Goal: Task Accomplishment & Management: Use online tool/utility

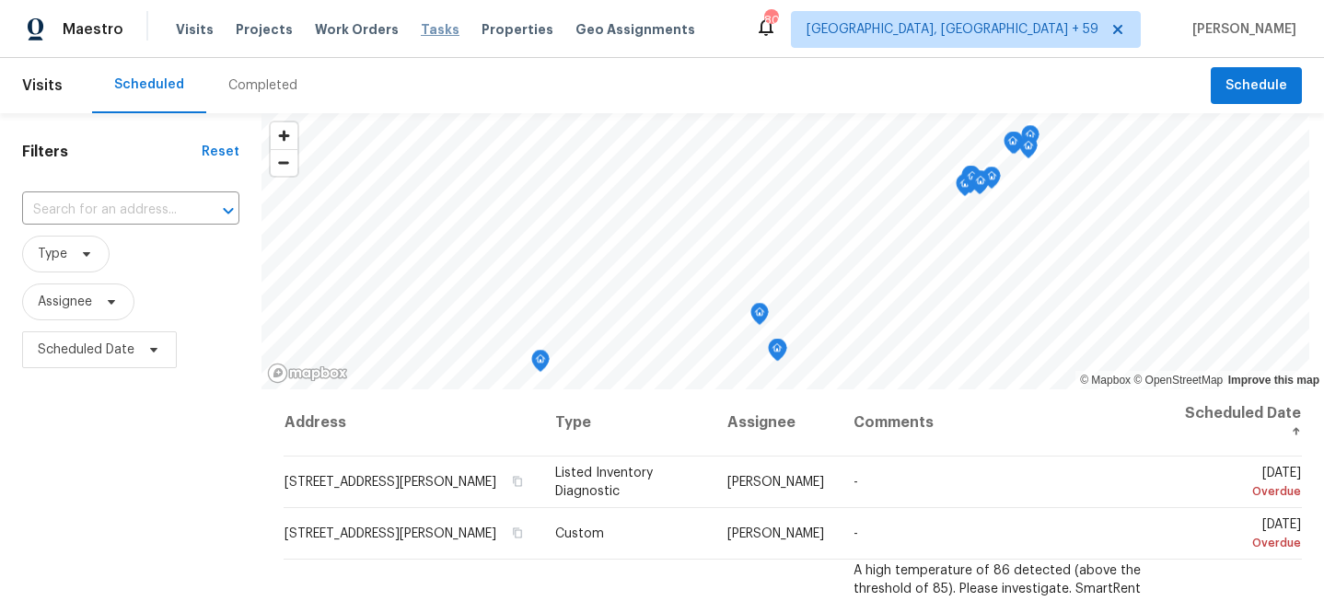
click at [421, 33] on span "Tasks" at bounding box center [440, 29] width 39 height 13
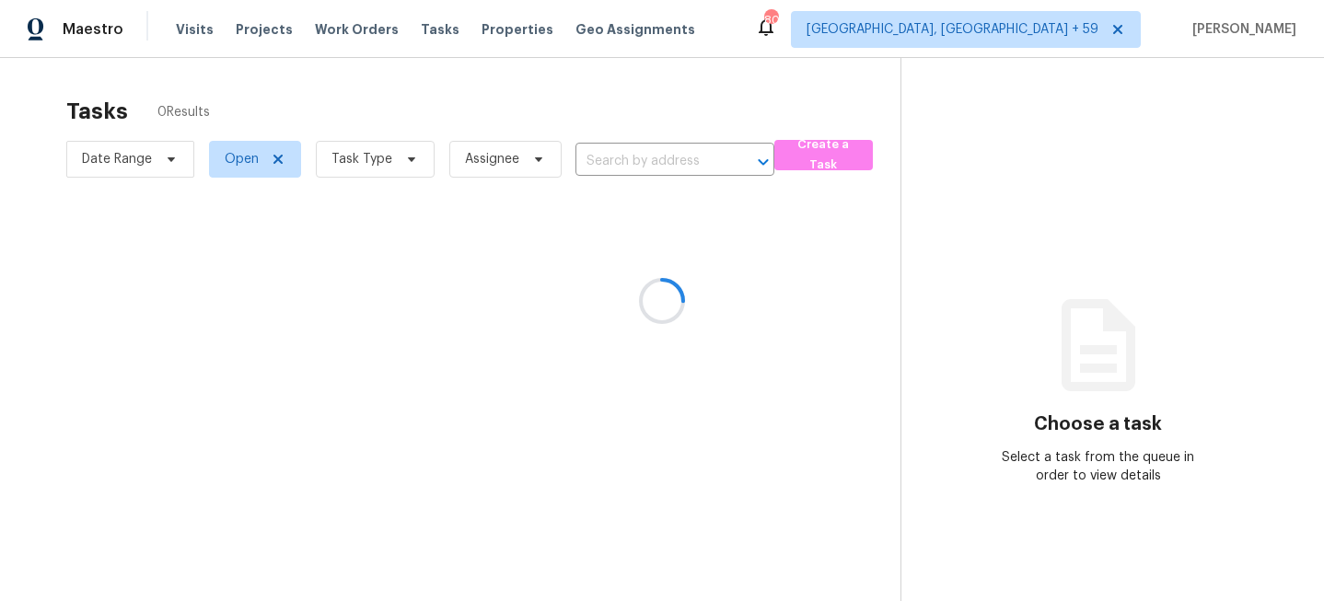
drag, startPoint x: 180, startPoint y: 30, endPoint x: 234, endPoint y: 29, distance: 53.4
click at [180, 30] on div at bounding box center [662, 300] width 1324 height 601
click at [191, 29] on div at bounding box center [662, 300] width 1324 height 601
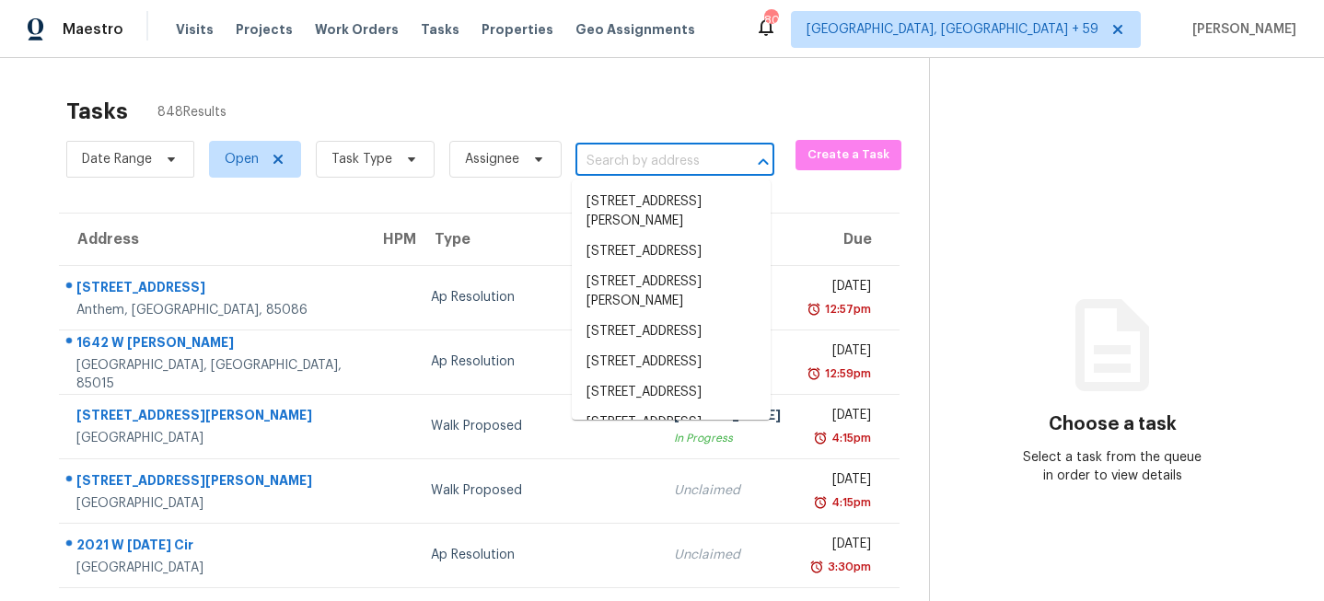
click at [613, 159] on input "text" at bounding box center [648, 161] width 147 height 29
click at [194, 37] on span "Visits" at bounding box center [195, 29] width 38 height 18
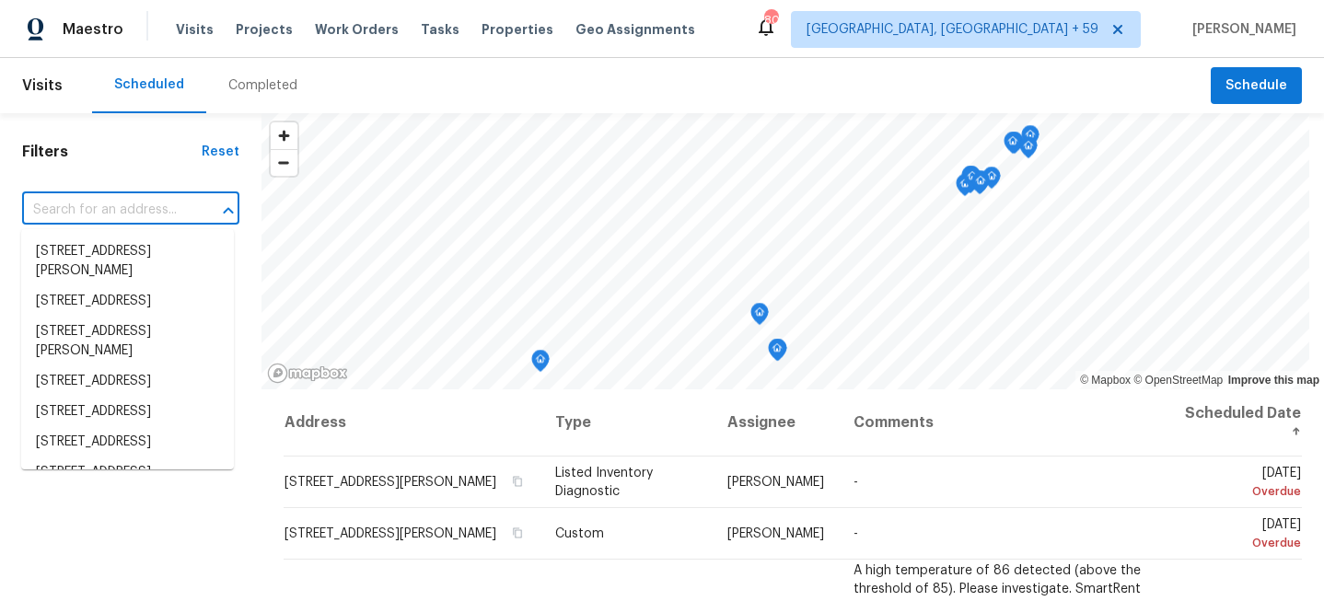
click at [155, 206] on input "text" at bounding box center [105, 210] width 166 height 29
paste input "4CM043FTK11TD"
type input "4CM043FTK11TD"
click at [122, 203] on input "text" at bounding box center [105, 210] width 166 height 29
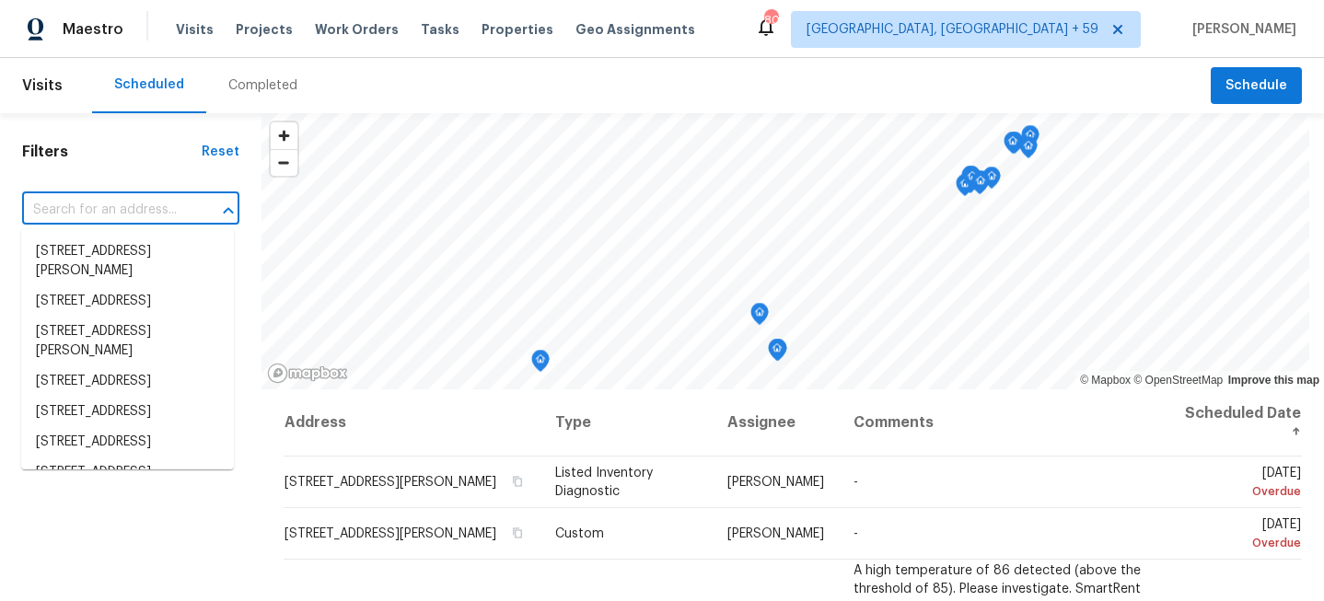
paste input "[STREET_ADDRESS][PERSON_NAME]"
type input "[STREET_ADDRESS][PERSON_NAME]"
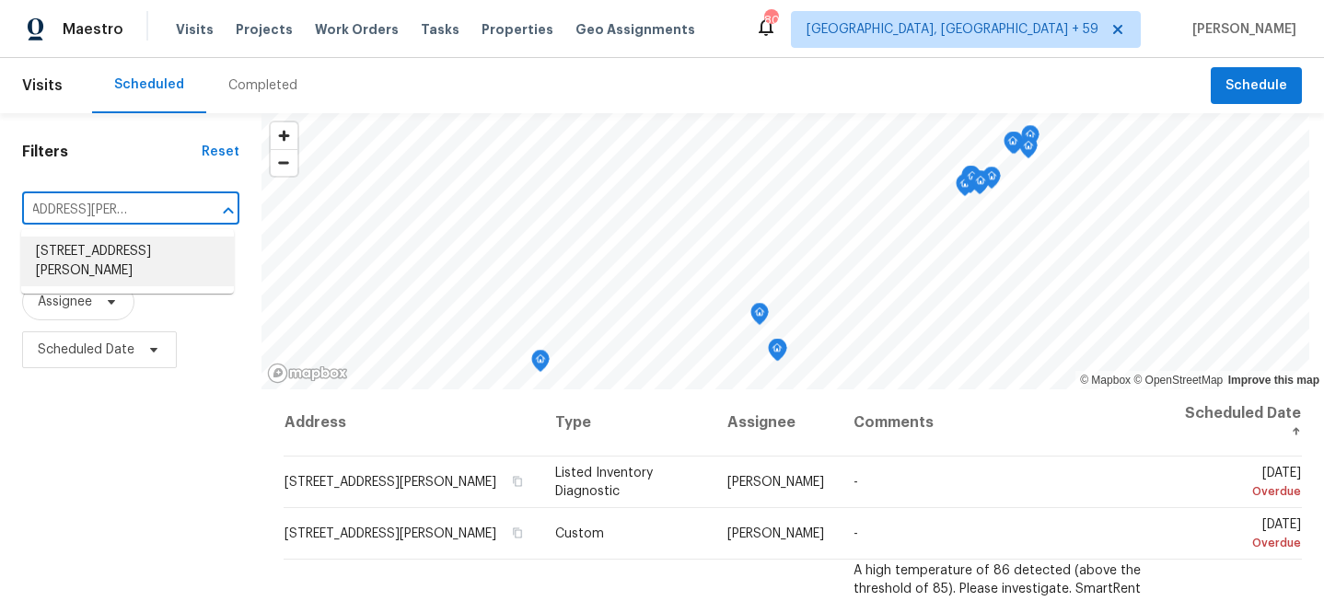
click at [127, 251] on li "[STREET_ADDRESS][PERSON_NAME]" at bounding box center [127, 262] width 213 height 50
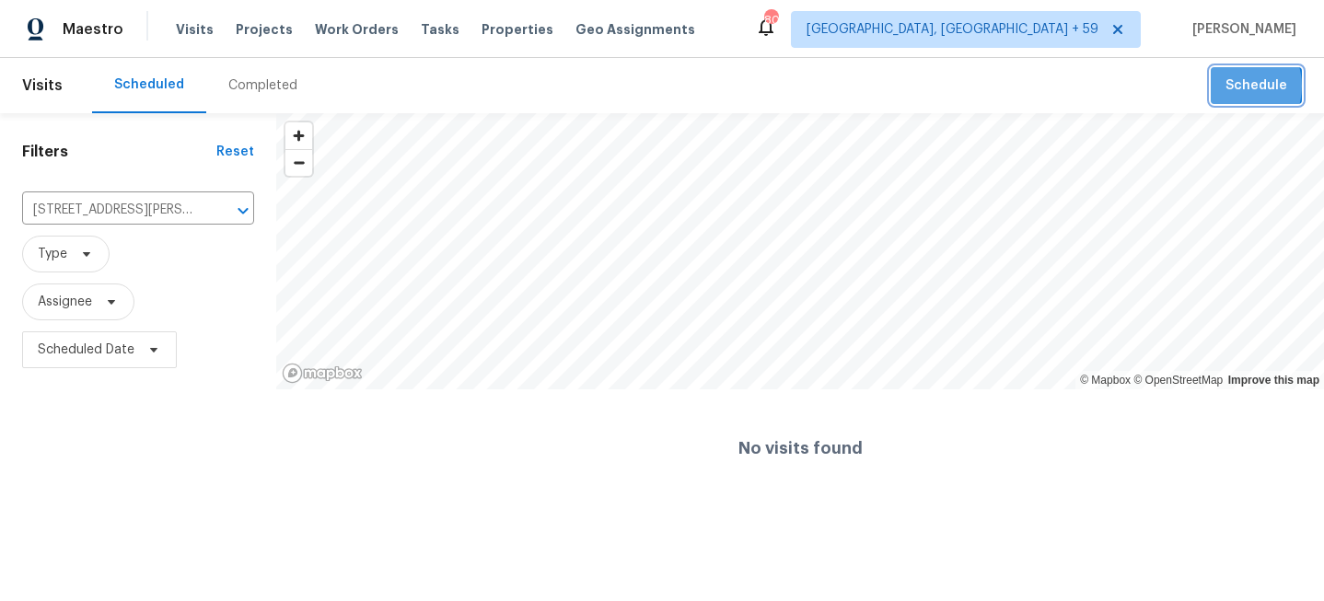
click at [1238, 87] on span "Schedule" at bounding box center [1257, 86] width 62 height 23
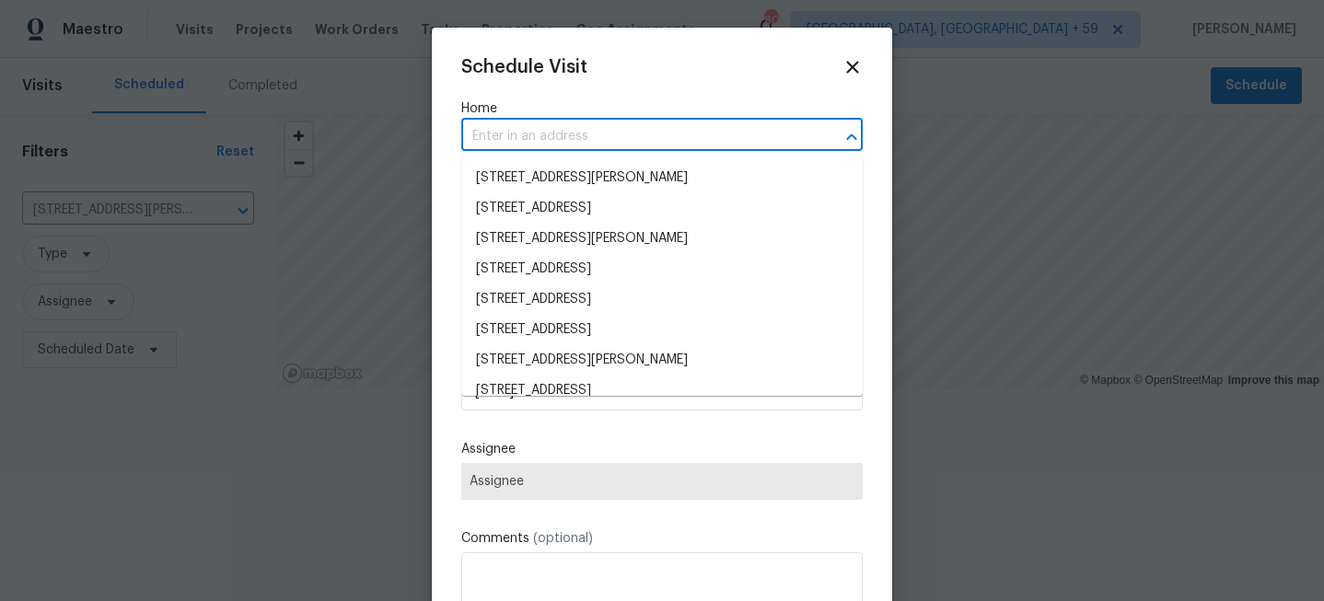
click at [667, 140] on input "text" at bounding box center [636, 136] width 350 height 29
paste input "[STREET_ADDRESS][PERSON_NAME]"
type input "[STREET_ADDRESS][PERSON_NAME]"
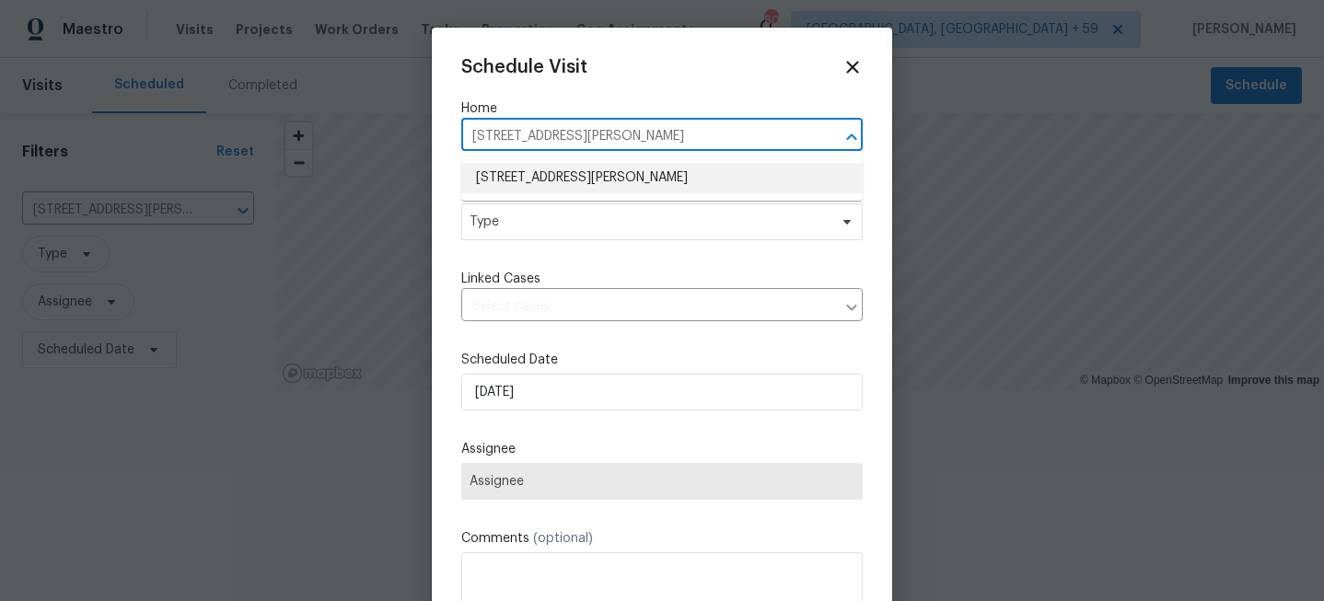
click at [642, 171] on li "[STREET_ADDRESS][PERSON_NAME]" at bounding box center [661, 178] width 401 height 30
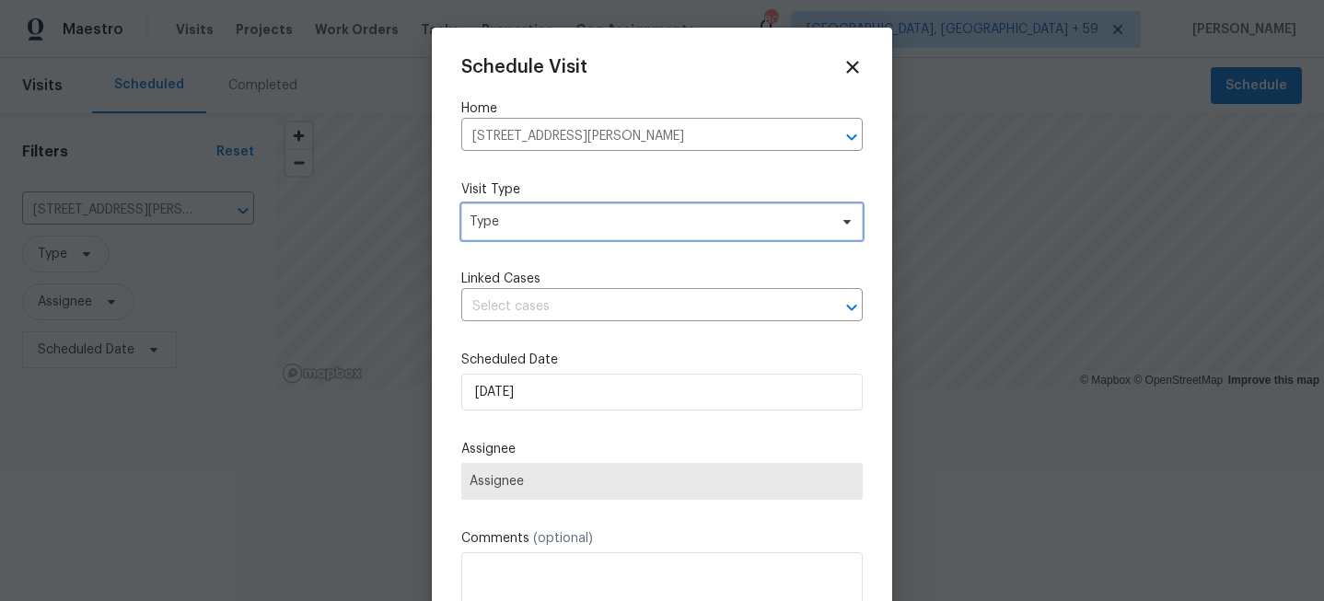
click at [557, 222] on span "Type" at bounding box center [649, 222] width 358 height 18
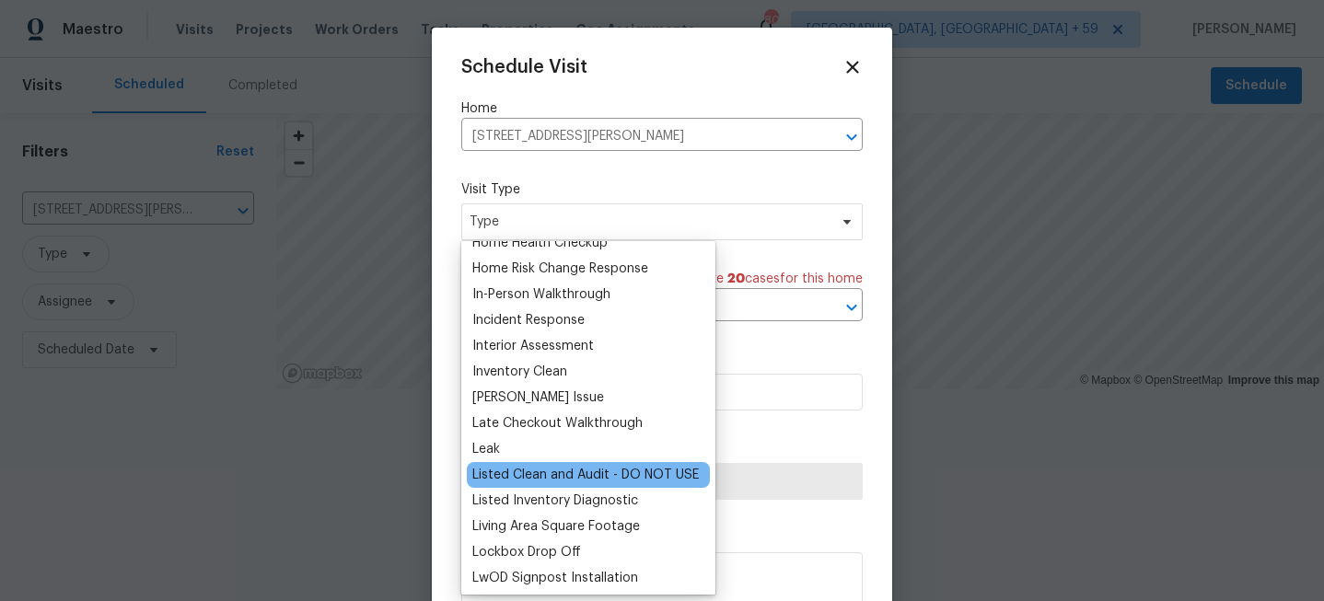
scroll to position [677, 0]
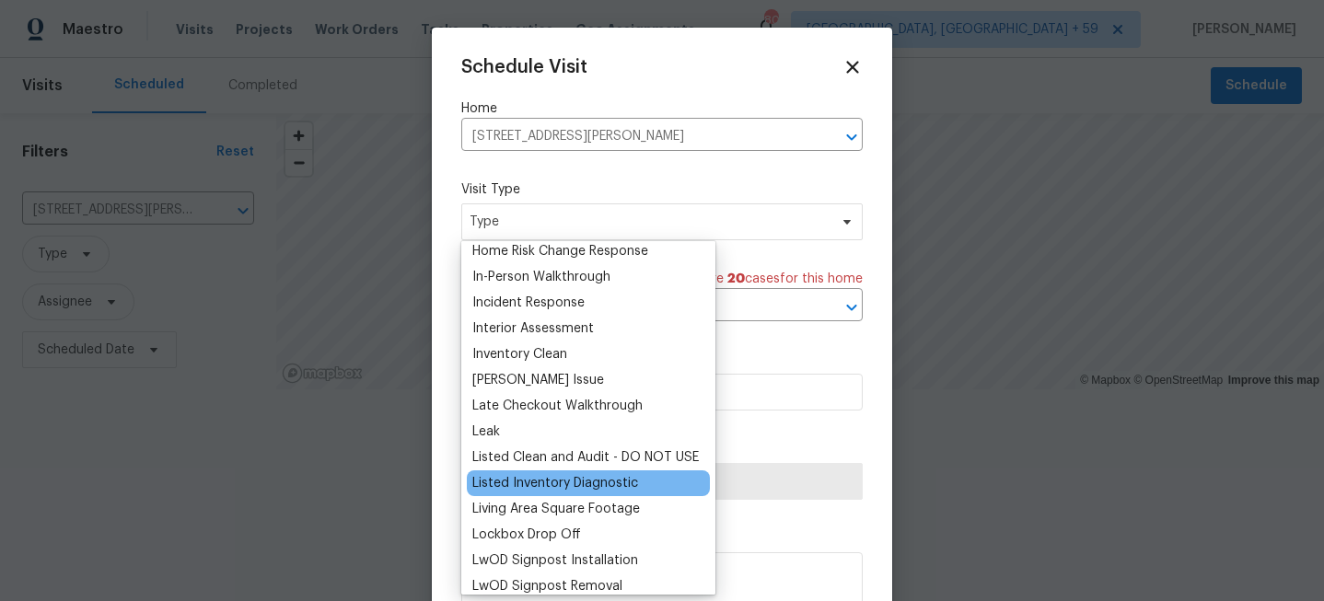
click at [545, 487] on div "Listed Inventory Diagnostic" at bounding box center [555, 483] width 166 height 18
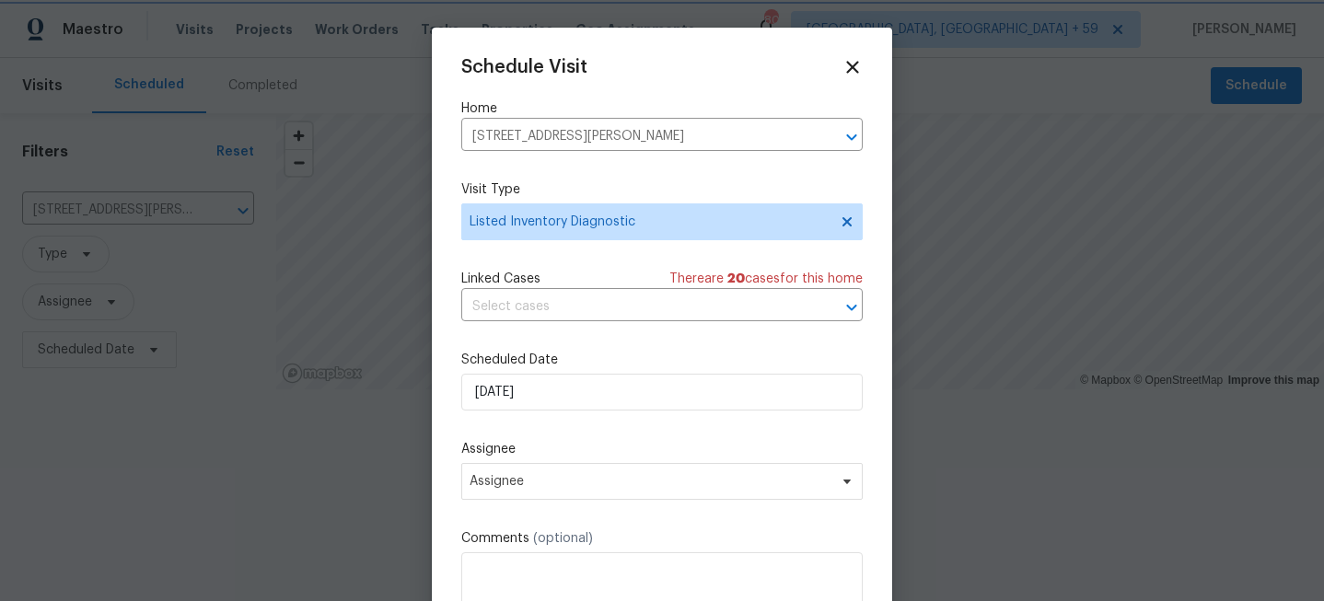
scroll to position [33, 0]
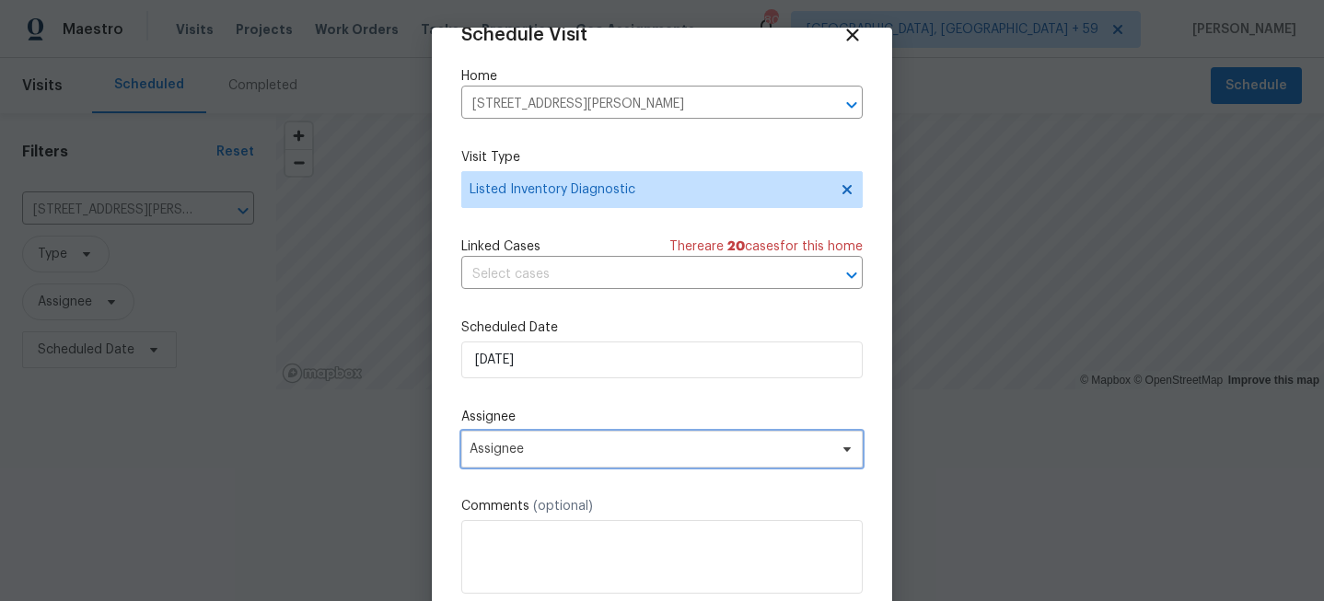
click at [642, 449] on span "Assignee" at bounding box center [650, 449] width 361 height 15
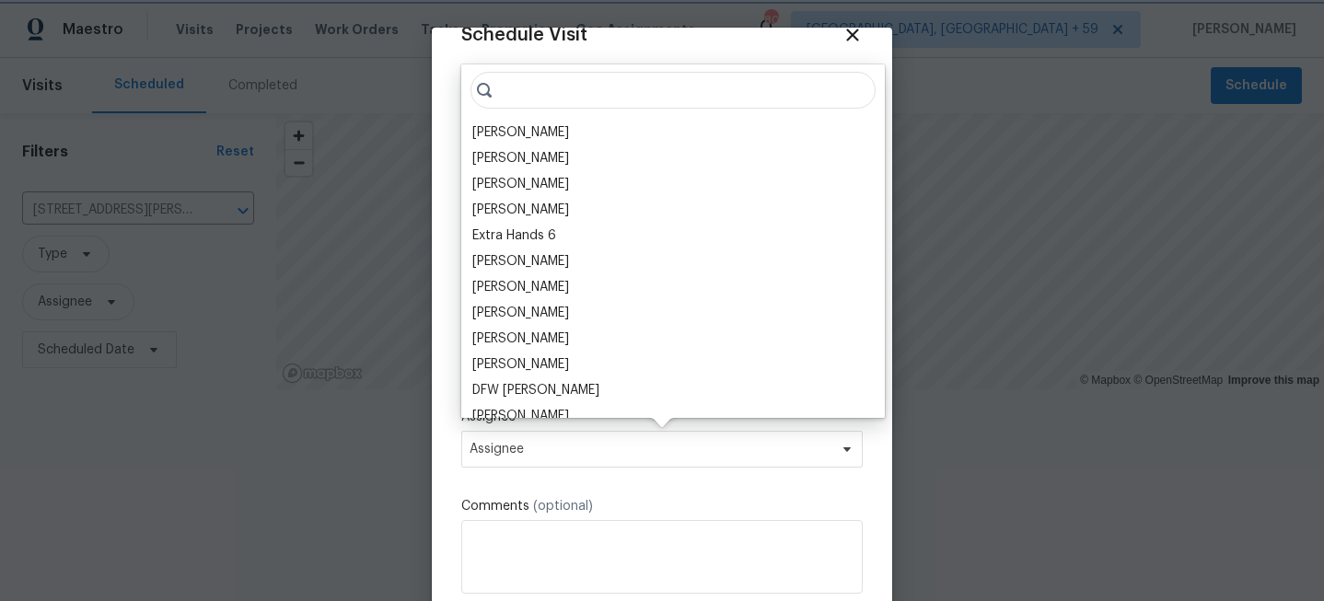
click at [645, 448] on span "Assignee" at bounding box center [650, 449] width 361 height 15
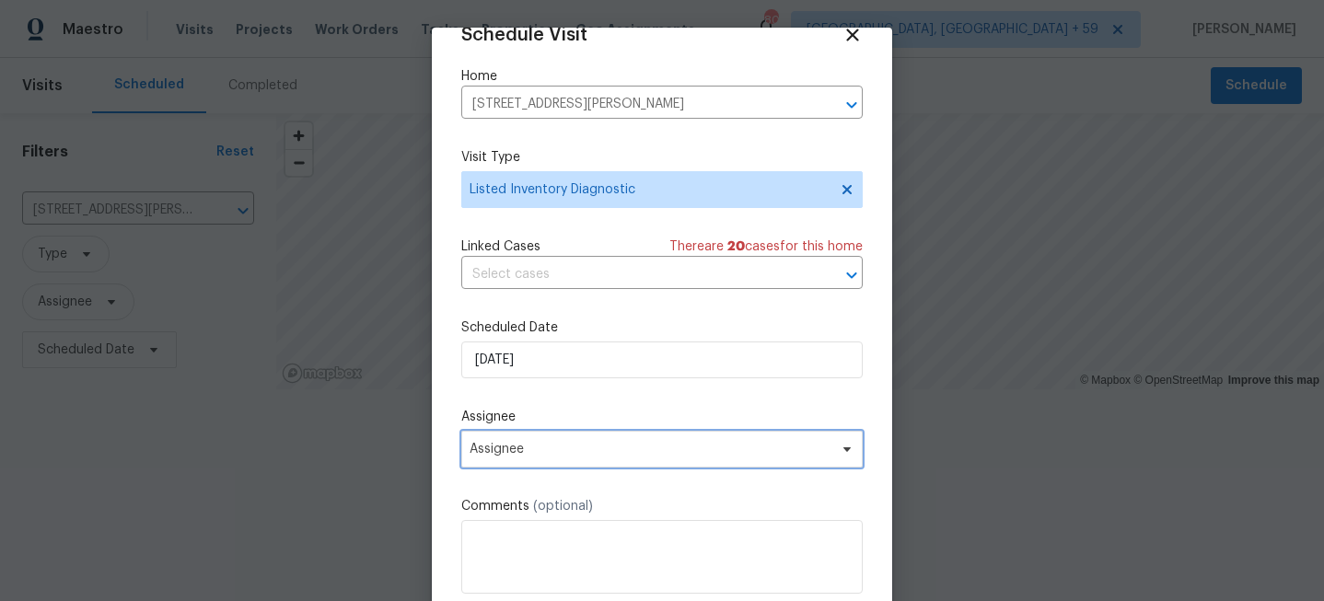
click at [645, 448] on span "Assignee" at bounding box center [650, 449] width 361 height 15
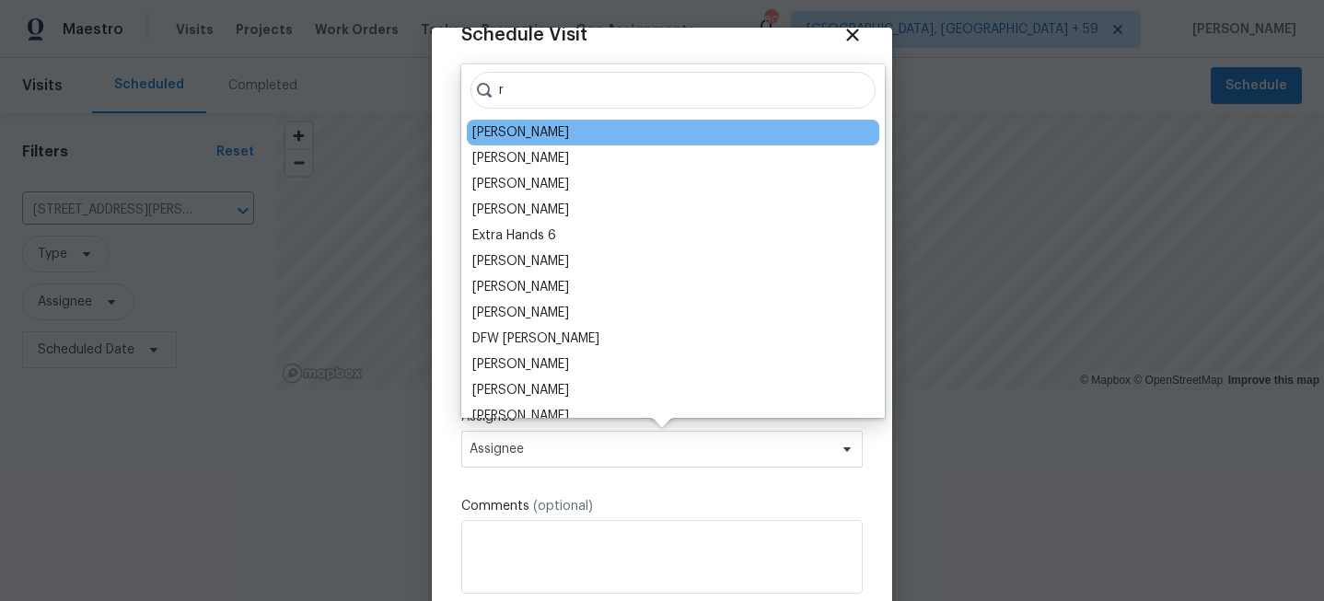
click at [594, 130] on div "[PERSON_NAME]" at bounding box center [673, 133] width 412 height 26
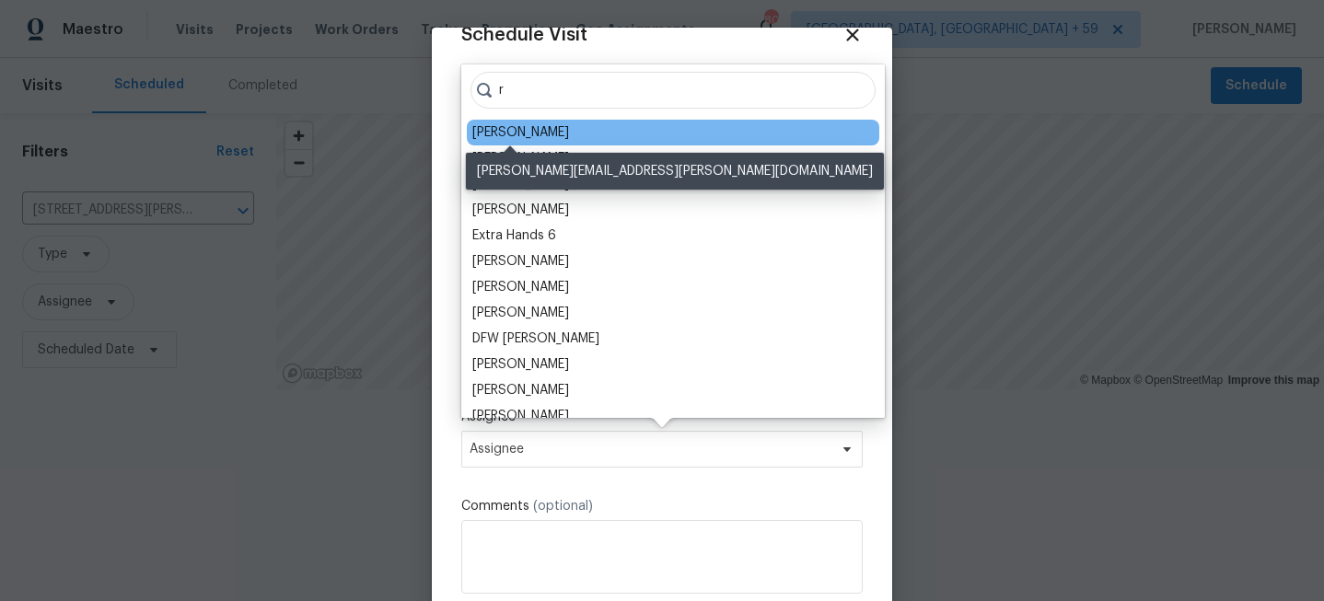
click at [503, 132] on div "[PERSON_NAME]" at bounding box center [520, 132] width 97 height 18
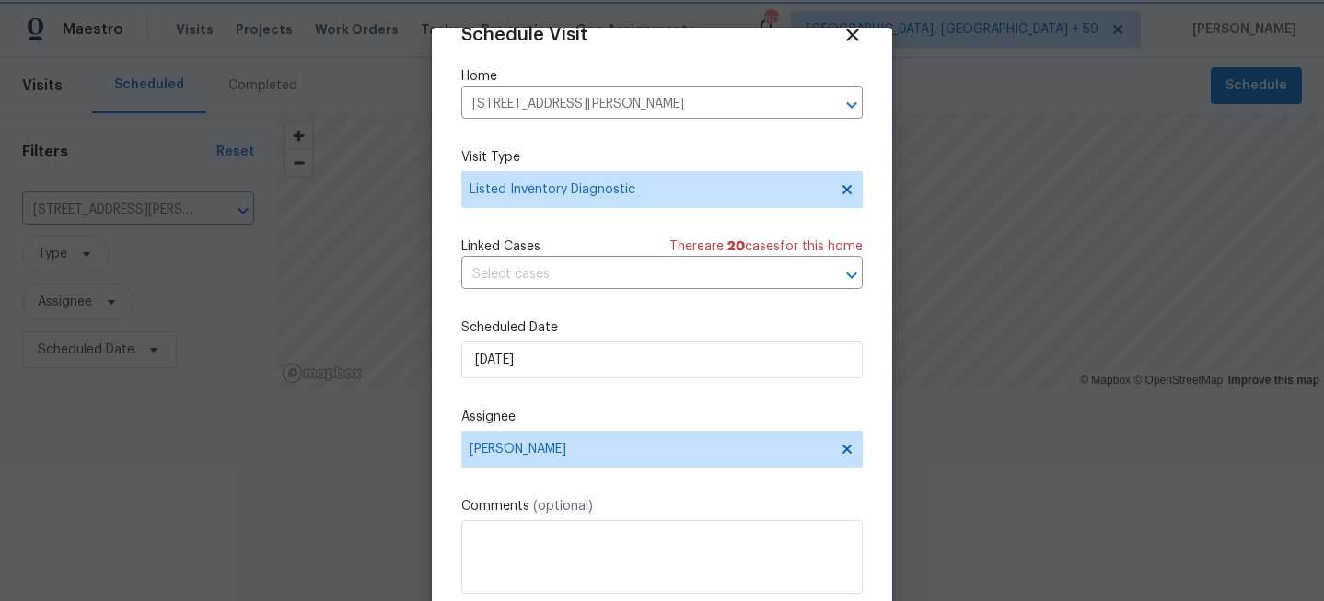
scroll to position [99, 0]
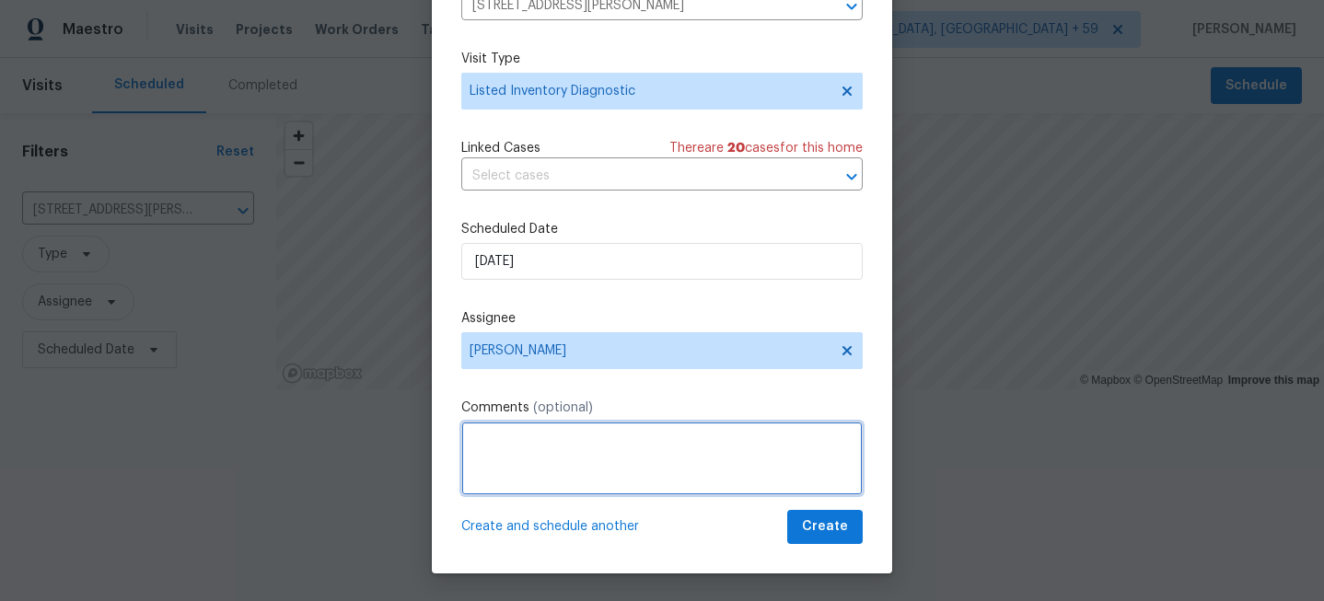
click at [533, 425] on textarea at bounding box center [661, 459] width 401 height 74
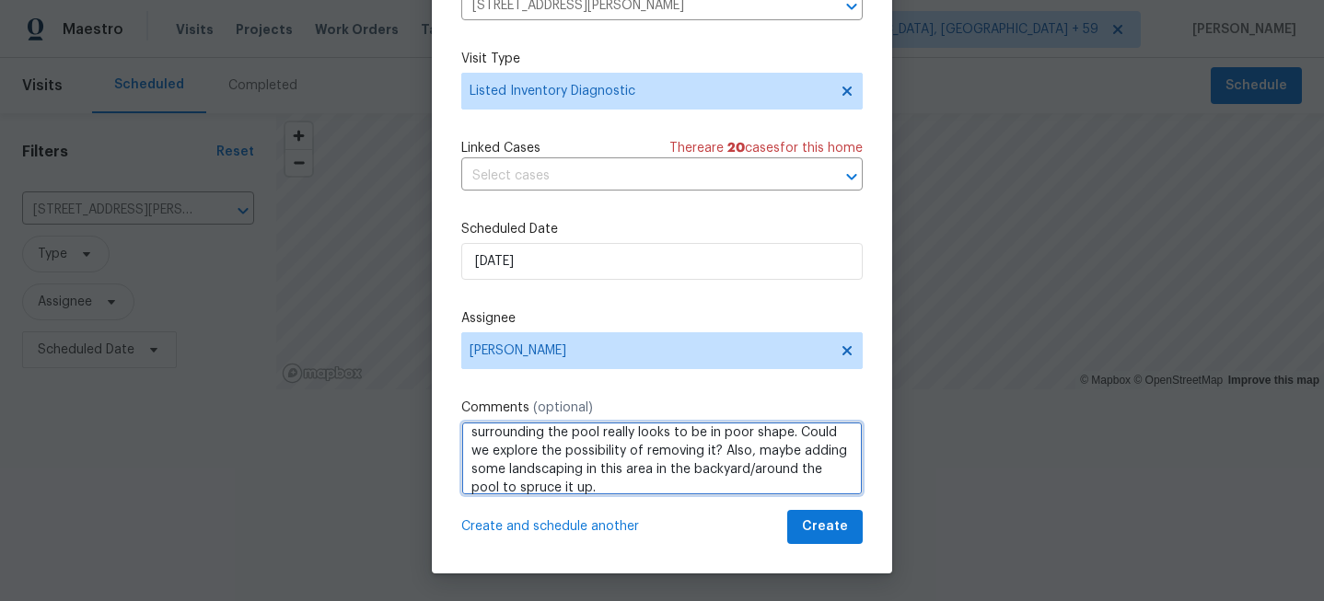
scroll to position [57, 0]
click at [706, 436] on textarea "Hey [PERSON_NAME] - this home is pushing 700k. It's early DOM, but I talked to …" at bounding box center [661, 459] width 401 height 74
click at [815, 471] on textarea "Hey [PERSON_NAME] - this home is pushing 700k. It's early DOM, but I talked to …" at bounding box center [661, 459] width 401 height 74
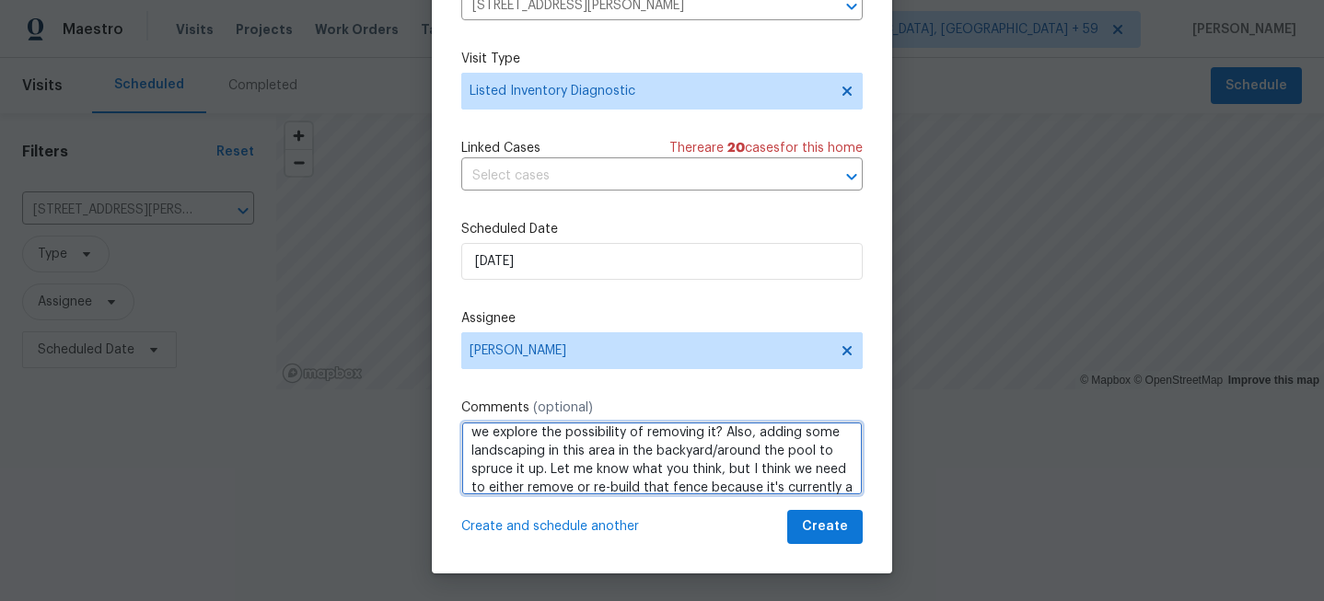
type textarea "Hey [PERSON_NAME] - this home is pushing 700k. It's early DOM, but I talked to …"
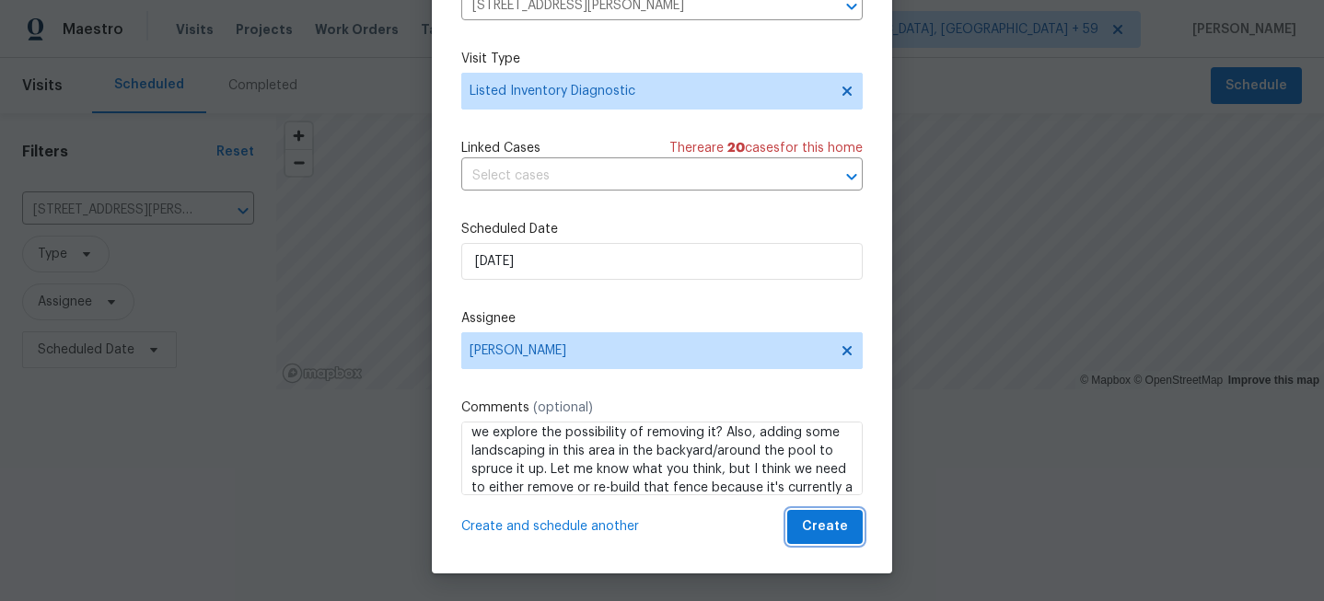
click at [834, 529] on span "Create" at bounding box center [825, 527] width 46 height 23
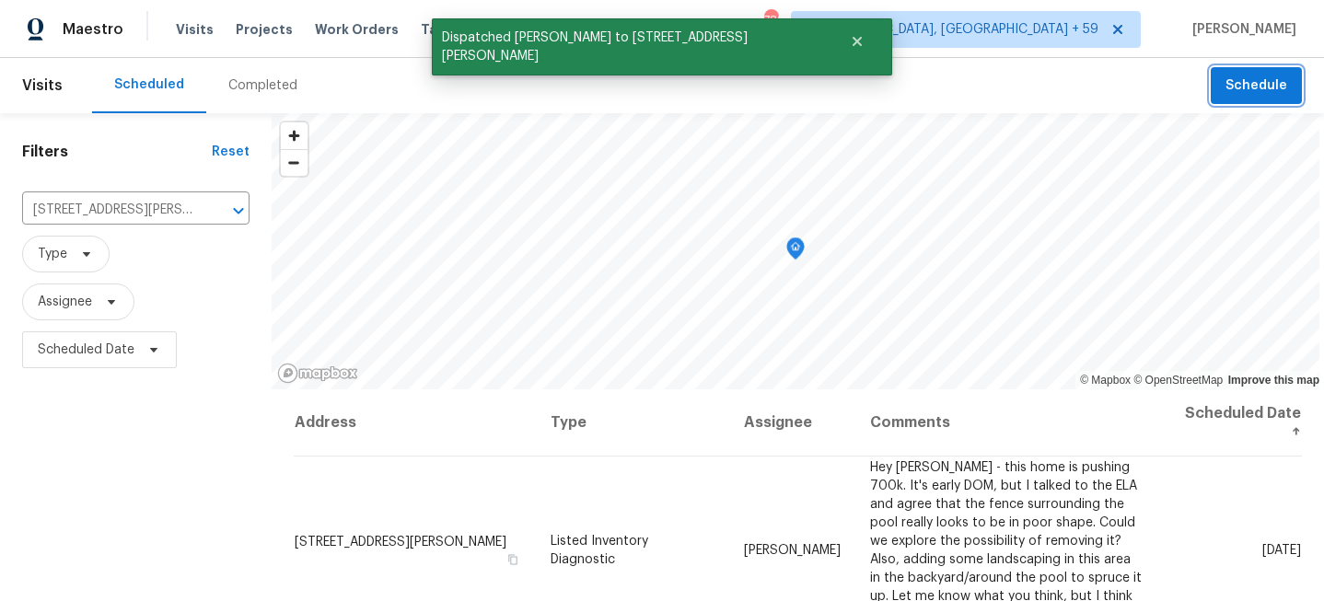
scroll to position [0, 0]
